Goal: Transaction & Acquisition: Purchase product/service

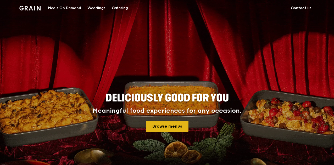
click at [179, 124] on link "Browse menus" at bounding box center [167, 126] width 43 height 11
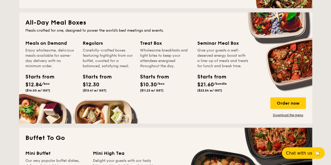
scroll to position [341, 0]
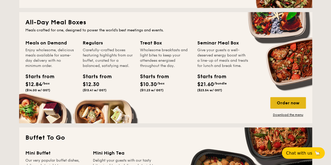
click at [298, 105] on div "Order now" at bounding box center [288, 103] width 36 height 12
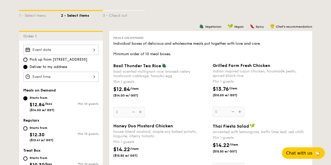
scroll to position [117, 0]
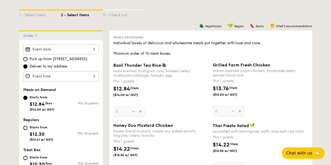
click at [94, 48] on div at bounding box center [60, 49] width 75 height 10
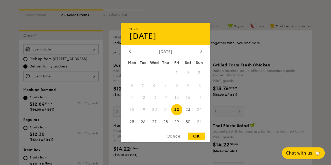
click at [199, 138] on div "OK" at bounding box center [196, 136] width 17 height 7
type input "Aug 22, 2025"
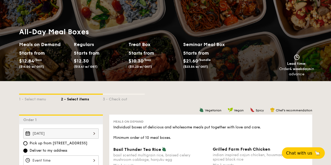
scroll to position [0, 0]
